Goal: Entertainment & Leisure: Consume media (video, audio)

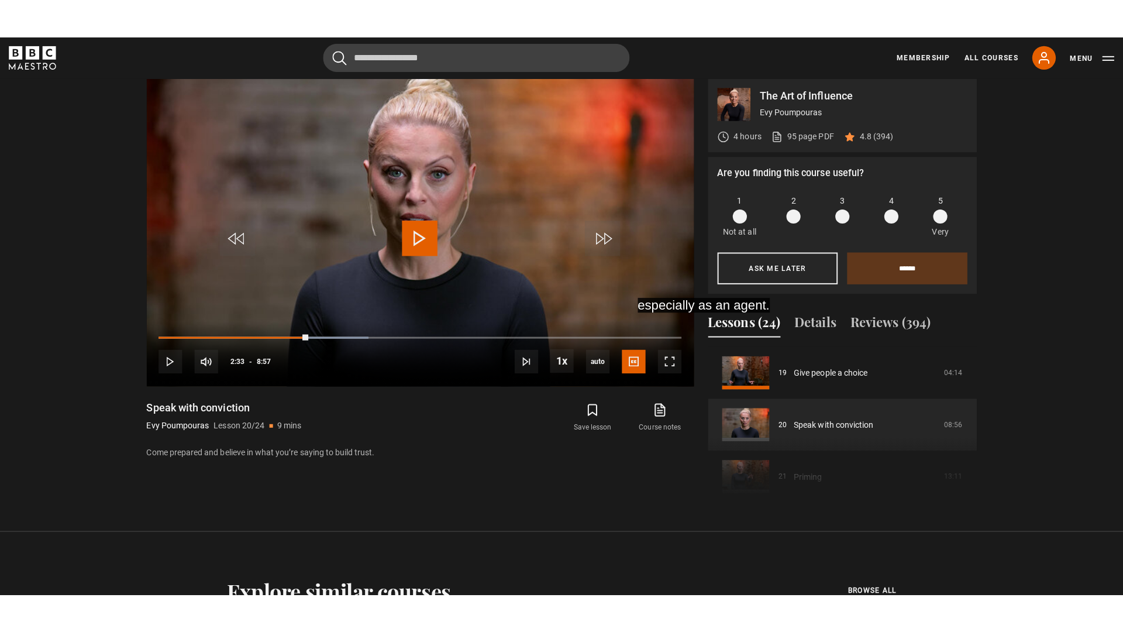
scroll to position [547, 0]
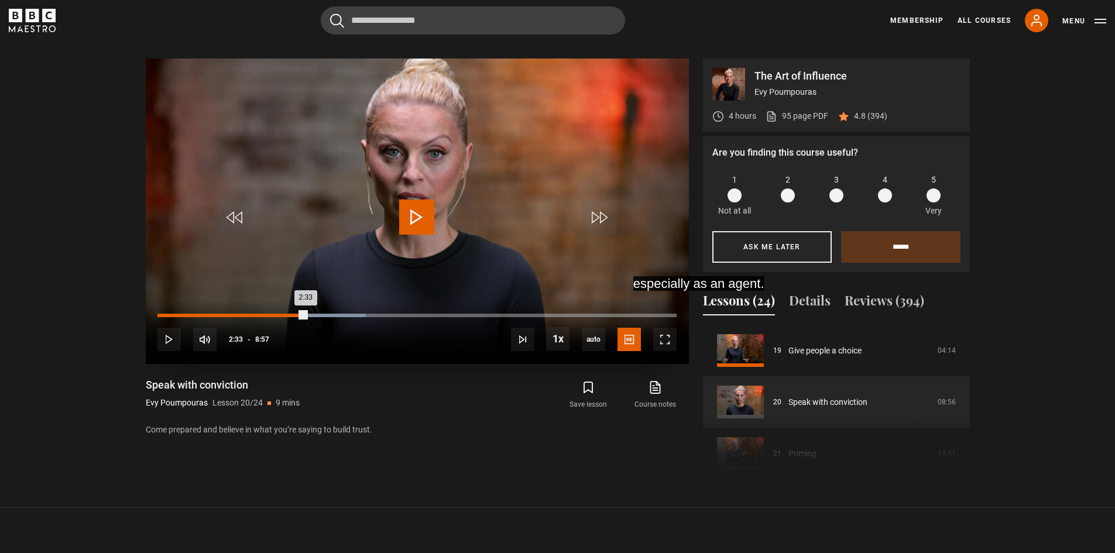
click at [163, 315] on div "0:05" at bounding box center [164, 316] width 2 height 4
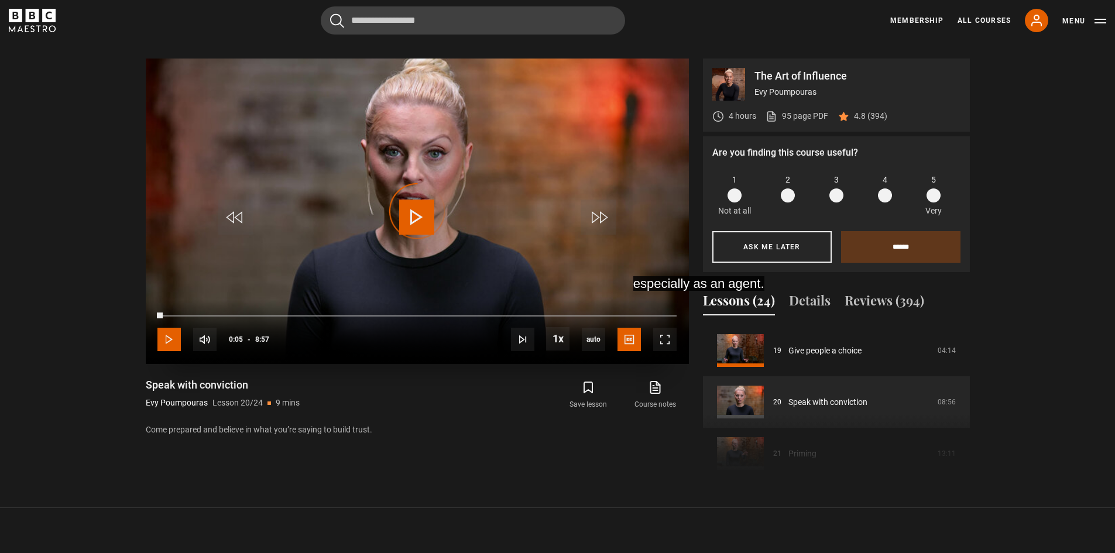
click at [163, 335] on span "Video Player" at bounding box center [168, 339] width 23 height 23
click at [671, 341] on span "Video Player" at bounding box center [664, 339] width 23 height 23
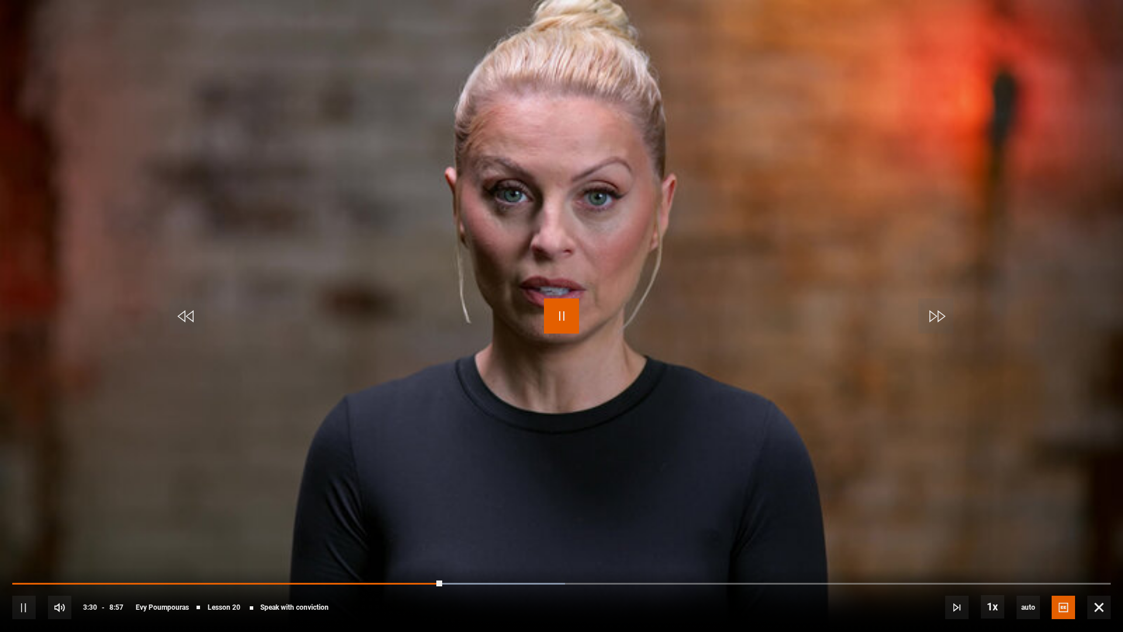
click at [555, 317] on span "Video Player" at bounding box center [561, 315] width 35 height 35
drag, startPoint x: 541, startPoint y: 342, endPoint x: 549, endPoint y: 312, distance: 31.5
click at [541, 332] on video "Video Player" at bounding box center [561, 316] width 1123 height 632
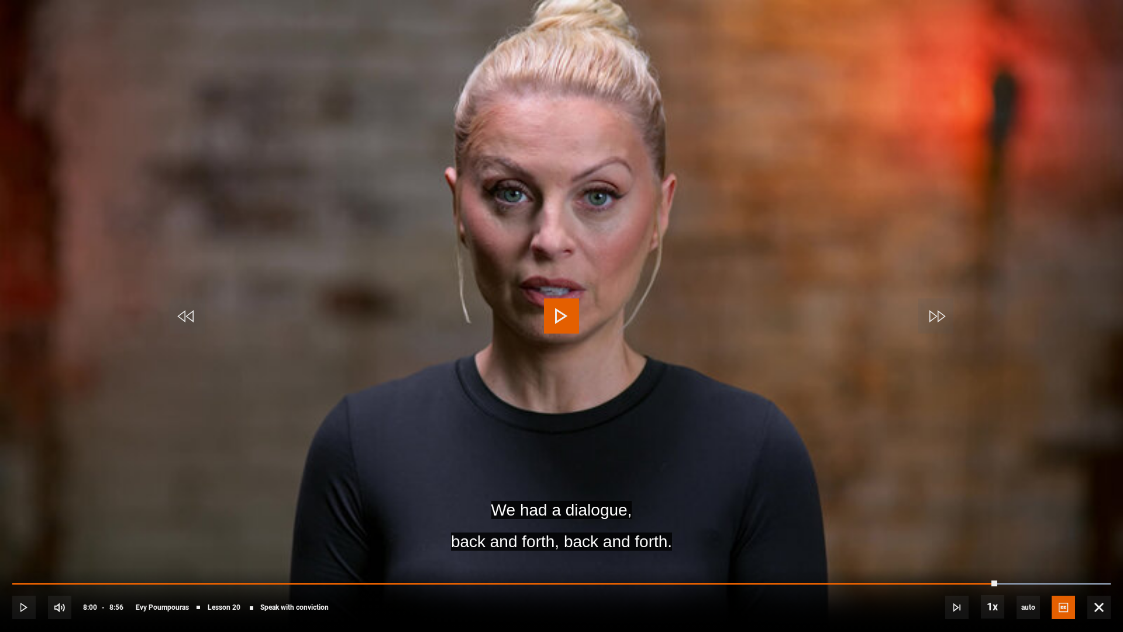
click at [552, 312] on span "Video Player" at bounding box center [561, 315] width 35 height 35
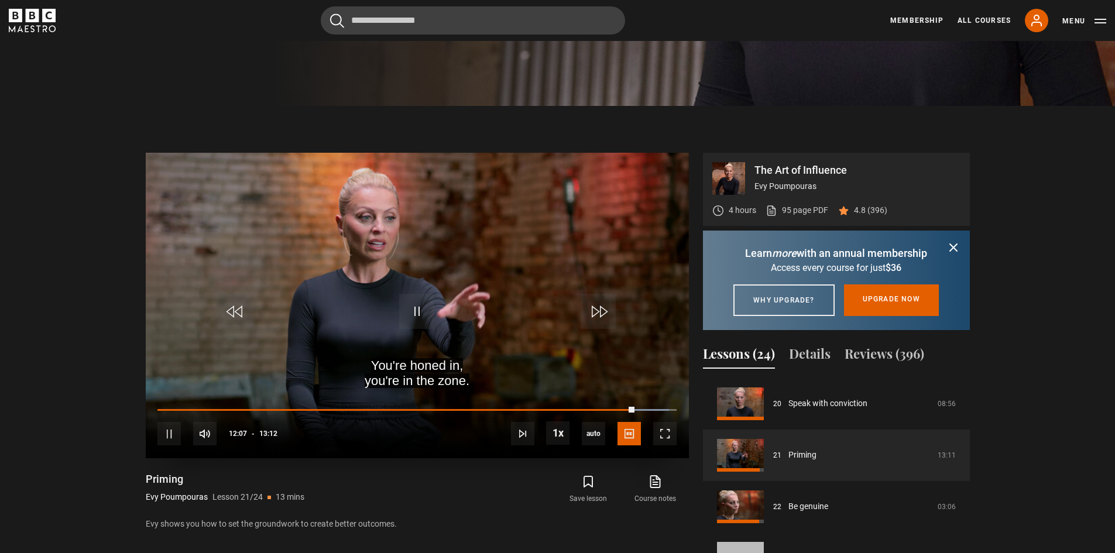
scroll to position [527, 0]
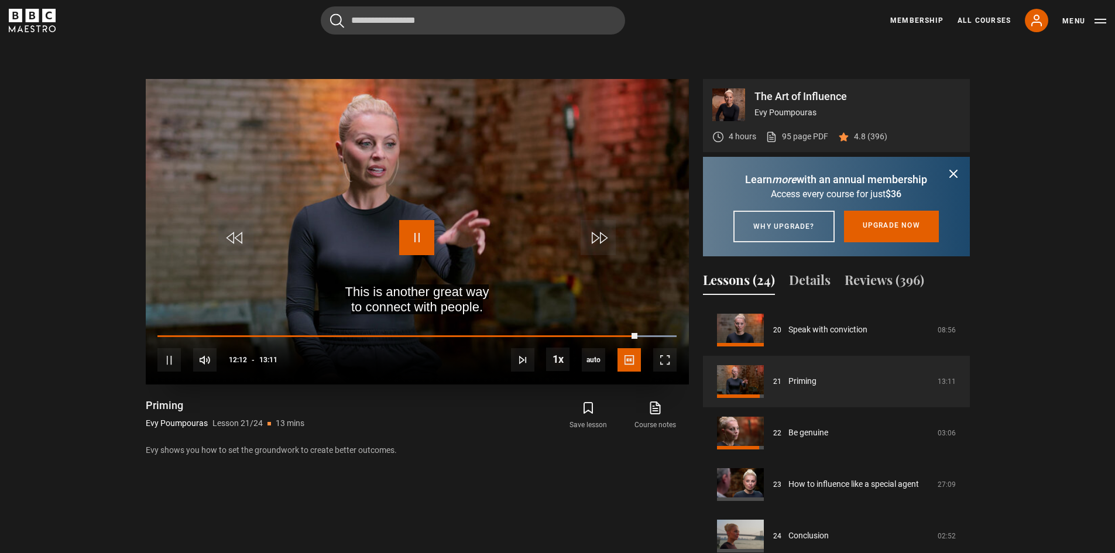
click at [419, 234] on span "Video Player" at bounding box center [416, 237] width 35 height 35
